Goal: Task Accomplishment & Management: Complete application form

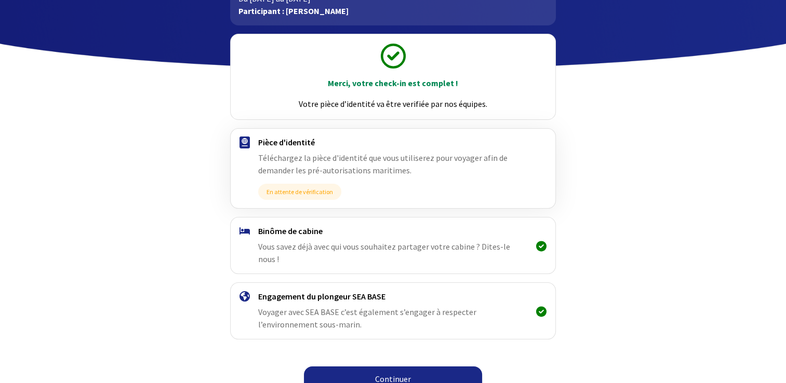
scroll to position [87, 0]
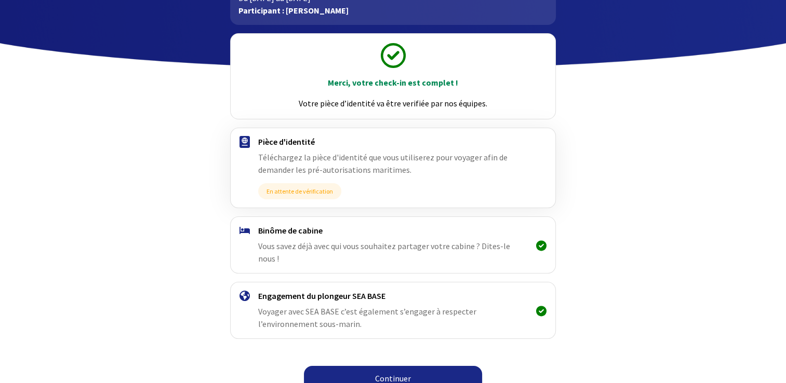
click at [465, 249] on span "Vous savez déjà avec qui vous souhaitez partager votre cabine ? Dites-le nous !" at bounding box center [384, 252] width 252 height 23
click at [242, 227] on img at bounding box center [245, 230] width 10 height 7
drag, startPoint x: 254, startPoint y: 284, endPoint x: 394, endPoint y: 374, distance: 166.9
click at [394, 374] on div "Merci, votre check-in est complet ! Votre pièce d’identité va être verifiée par…" at bounding box center [393, 211] width 587 height 373
click at [394, 374] on link "Continuer" at bounding box center [393, 378] width 178 height 25
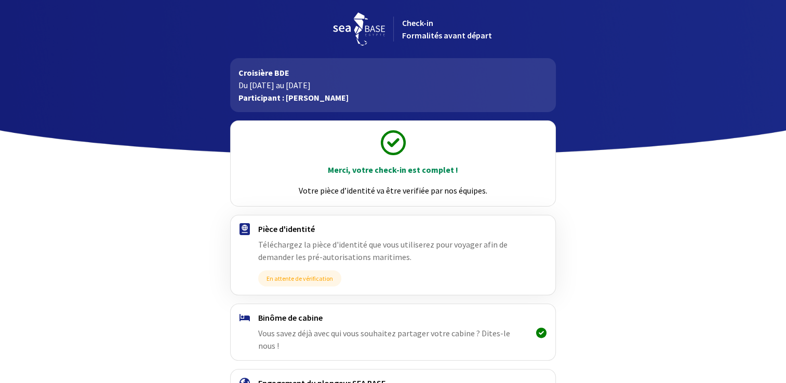
click at [403, 378] on h4 "Engagement du plongeur SEA BASE" at bounding box center [393, 383] width 270 height 10
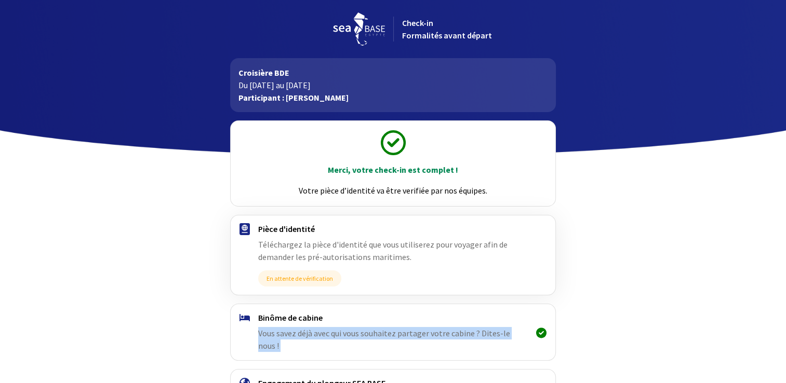
drag, startPoint x: 439, startPoint y: 317, endPoint x: 542, endPoint y: 330, distance: 104.3
click at [542, 330] on div "Binôme de cabine Vous savez déjà avec qui vous souhaitez partager votre cabine …" at bounding box center [393, 332] width 340 height 56
click at [542, 333] on icon at bounding box center [541, 333] width 10 height 1
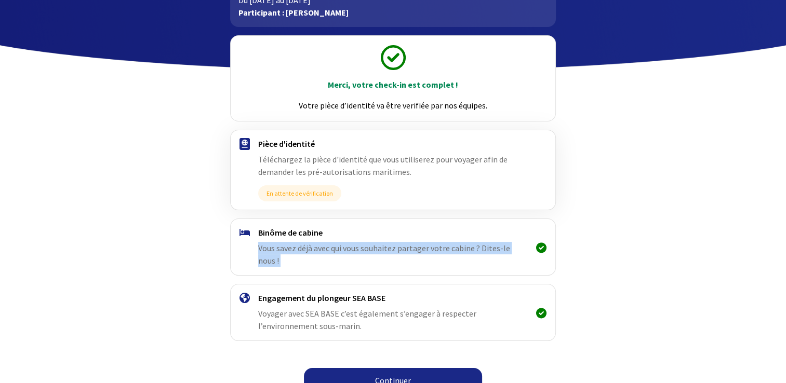
scroll to position [87, 0]
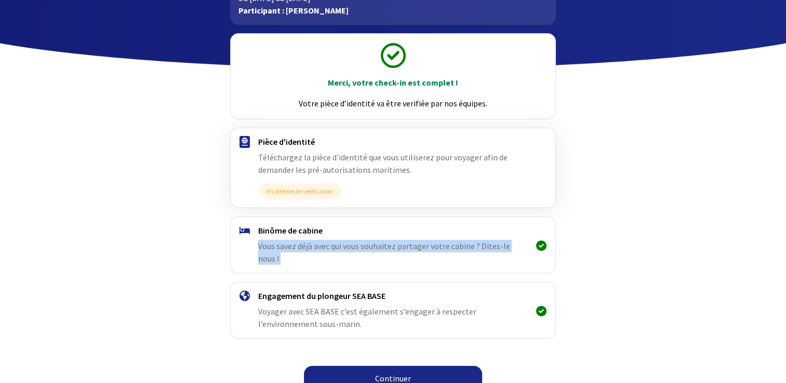
click at [393, 366] on link "Continuer" at bounding box center [393, 378] width 178 height 25
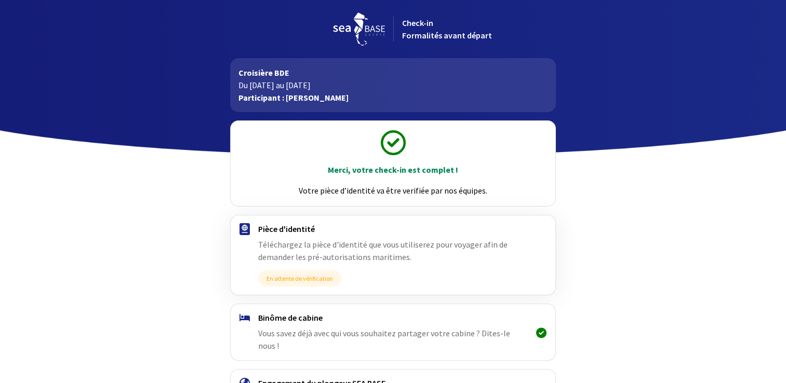
scroll to position [87, 0]
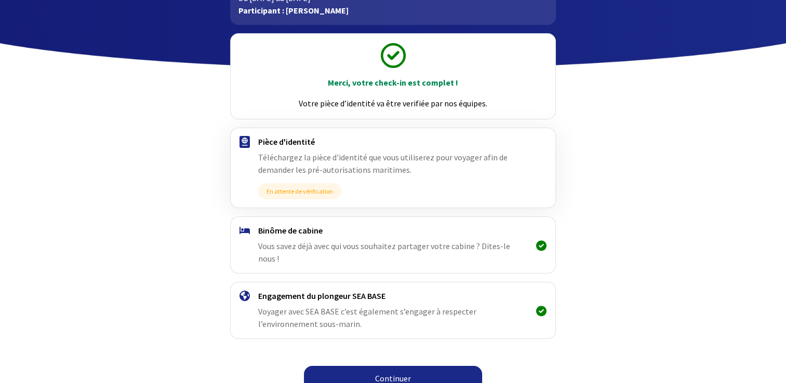
click at [394, 367] on link "Continuer" at bounding box center [393, 378] width 178 height 25
